Goal: Navigation & Orientation: Find specific page/section

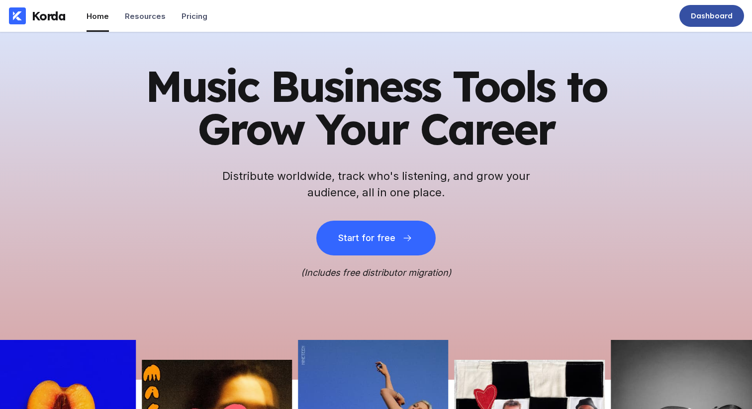
click at [715, 11] on div "Dashboard" at bounding box center [712, 16] width 42 height 10
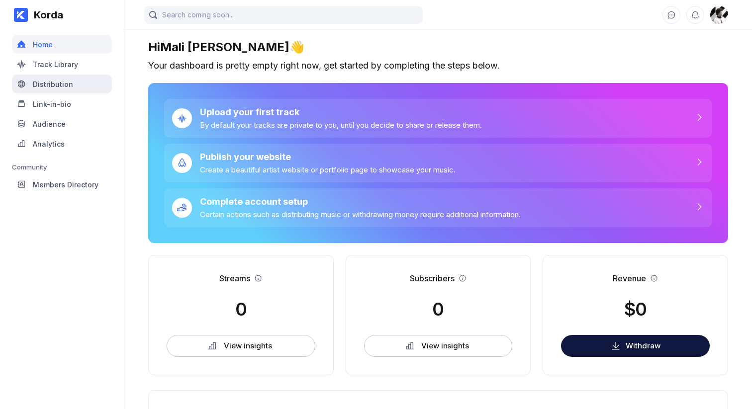
click at [39, 85] on div "Distribution" at bounding box center [53, 84] width 40 height 8
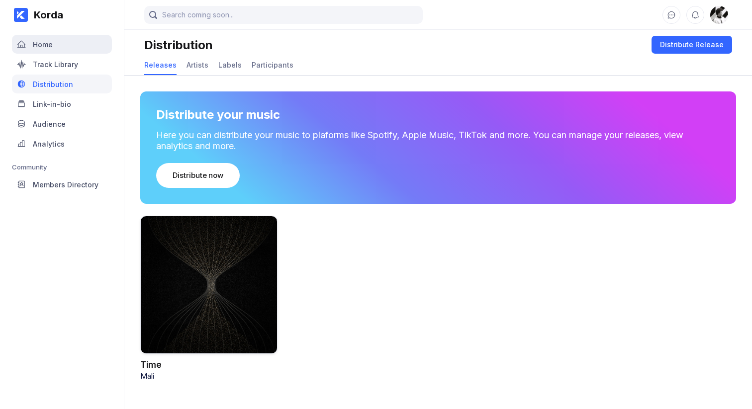
click at [39, 43] on div "Home" at bounding box center [43, 44] width 20 height 8
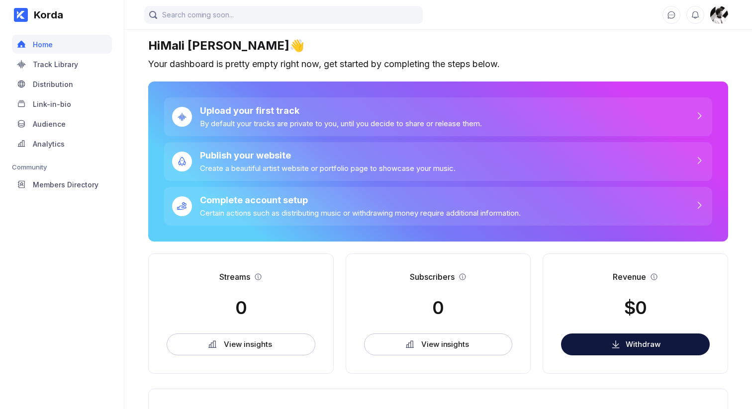
scroll to position [10, 0]
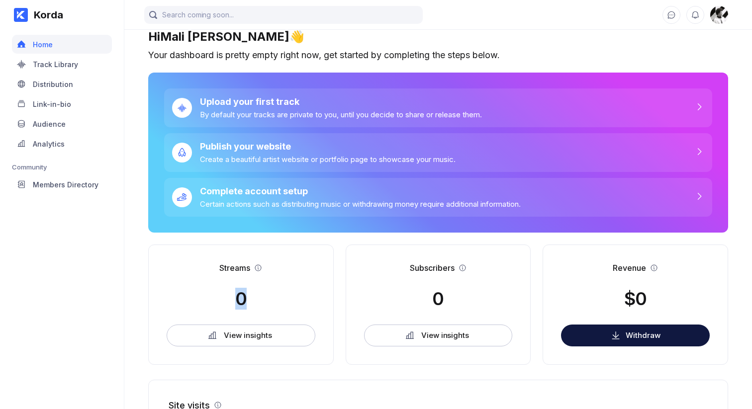
drag, startPoint x: 233, startPoint y: 295, endPoint x: 253, endPoint y: 295, distance: 19.9
click at [252, 295] on div "Streams 0 View insights" at bounding box center [241, 305] width 186 height 120
drag, startPoint x: 254, startPoint y: 295, endPoint x: 253, endPoint y: 284, distance: 11.0
click at [253, 292] on div "Streams 0 View insights" at bounding box center [241, 305] width 186 height 120
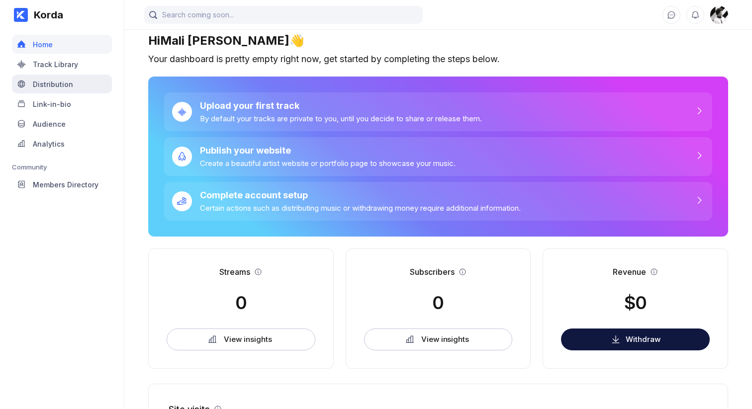
scroll to position [0, 0]
